Goal: Find contact information: Find contact information

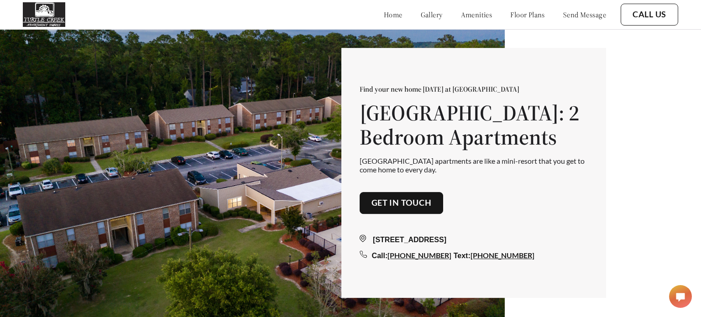
click at [461, 17] on link "amenities" at bounding box center [476, 14] width 31 height 9
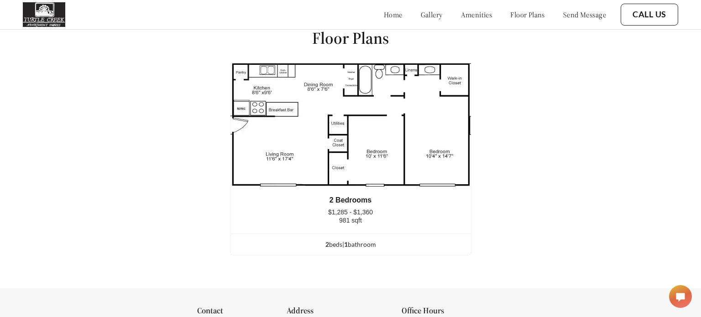
scroll to position [1108, 0]
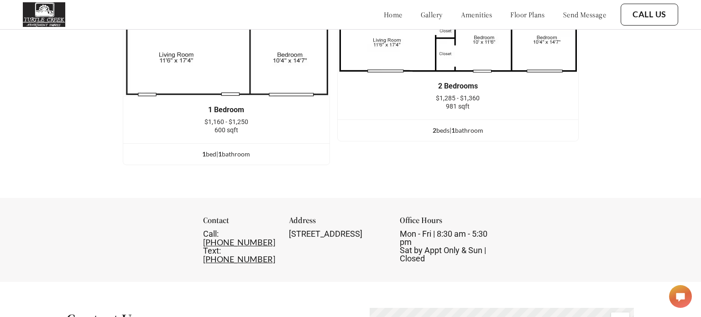
scroll to position [1203, 0]
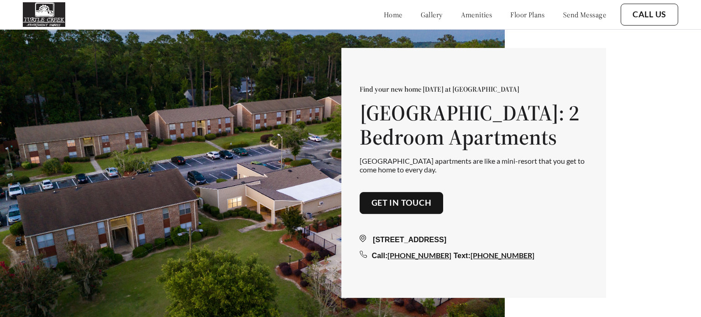
scroll to position [317, 0]
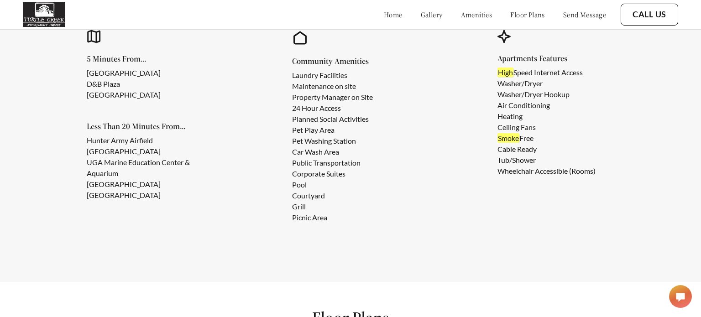
scroll to position [825, 0]
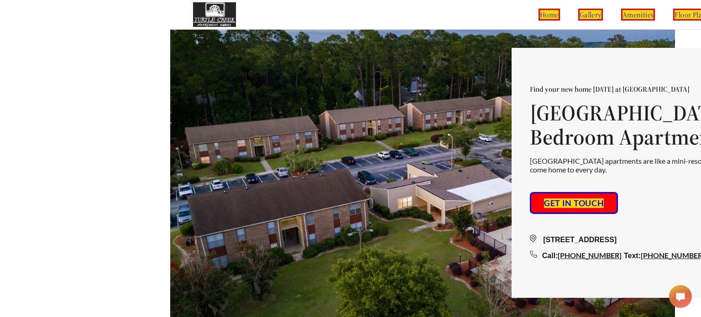
scroll to position [0, 209]
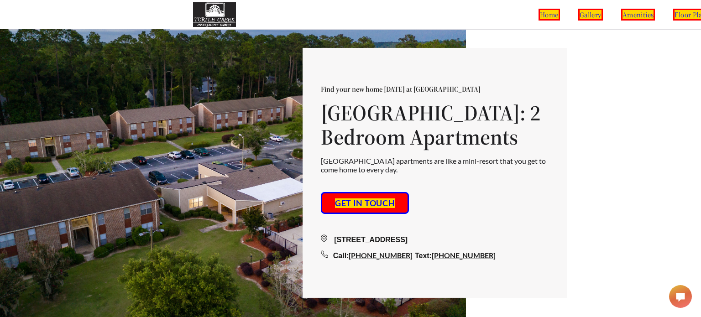
click at [386, 204] on link "Get in touch" at bounding box center [364, 203] width 63 height 13
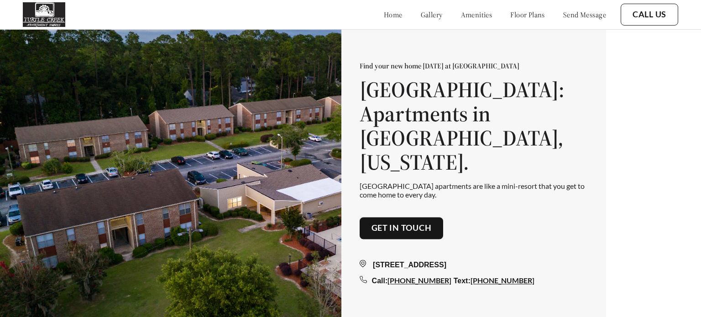
scroll to position [1105, 0]
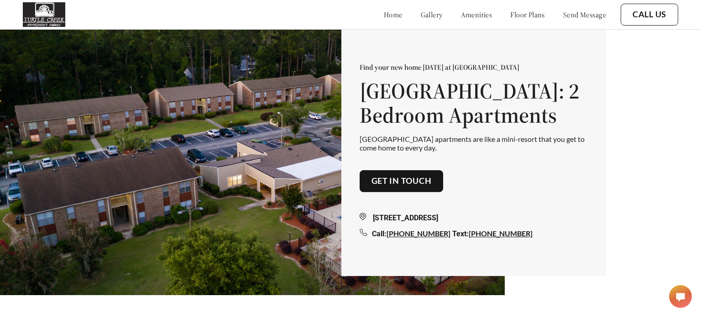
scroll to position [4, 0]
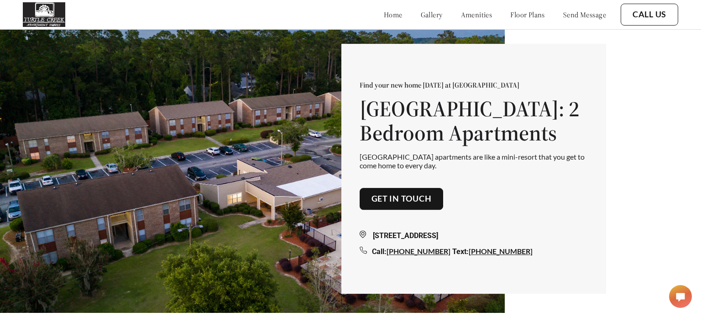
click at [577, 15] on link "send message" at bounding box center [584, 14] width 43 height 9
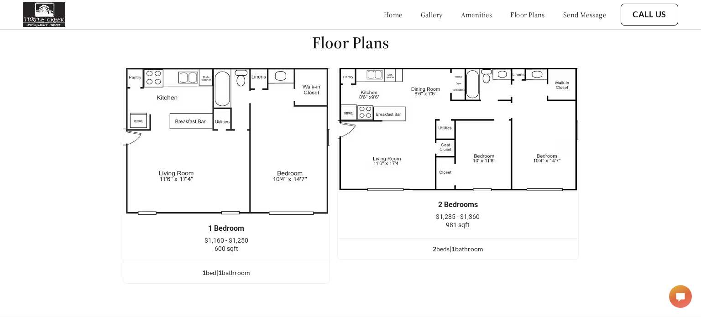
scroll to position [1105, 0]
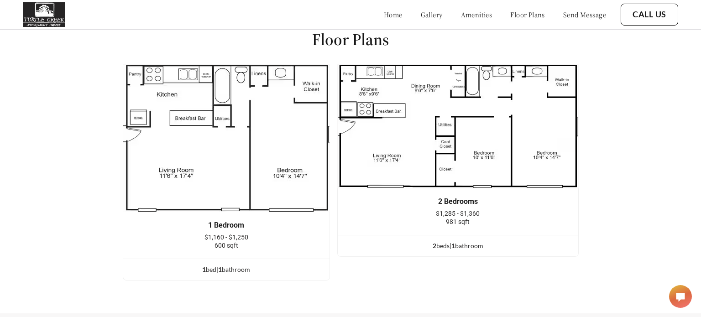
click at [660, 14] on link "Call Us" at bounding box center [649, 15] width 34 height 10
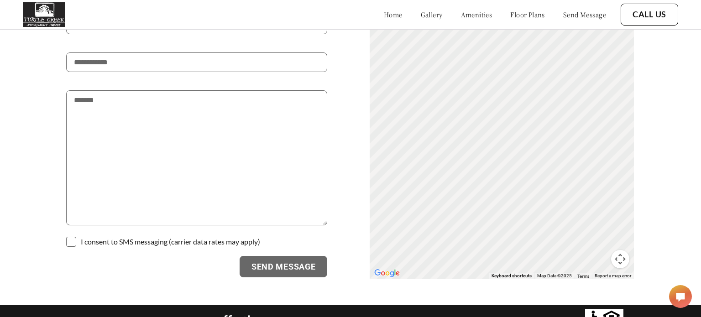
scroll to position [0, 0]
